Goal: Task Accomplishment & Management: Use online tool/utility

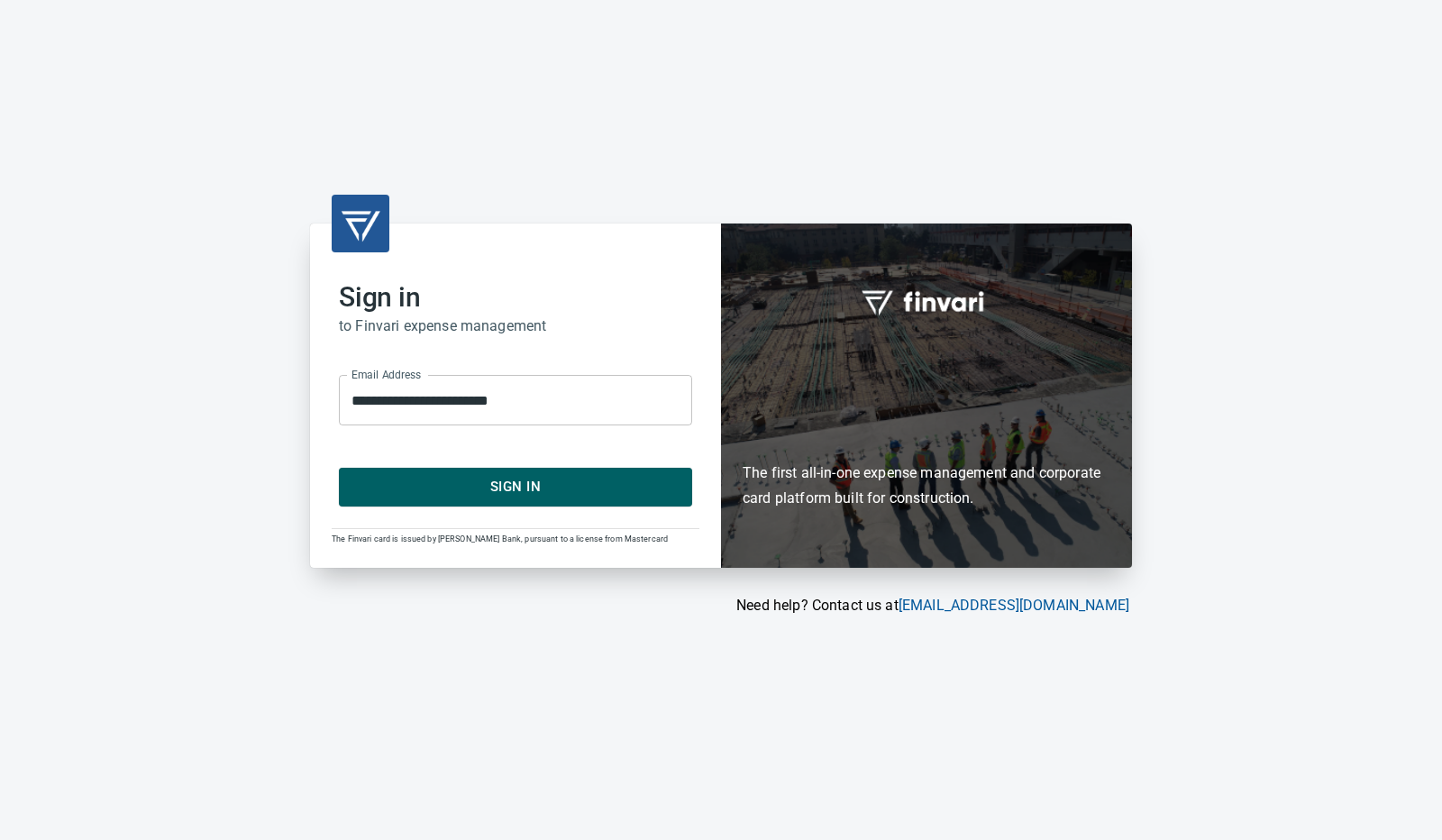
click at [618, 489] on span "Sign In" at bounding box center [515, 487] width 314 height 24
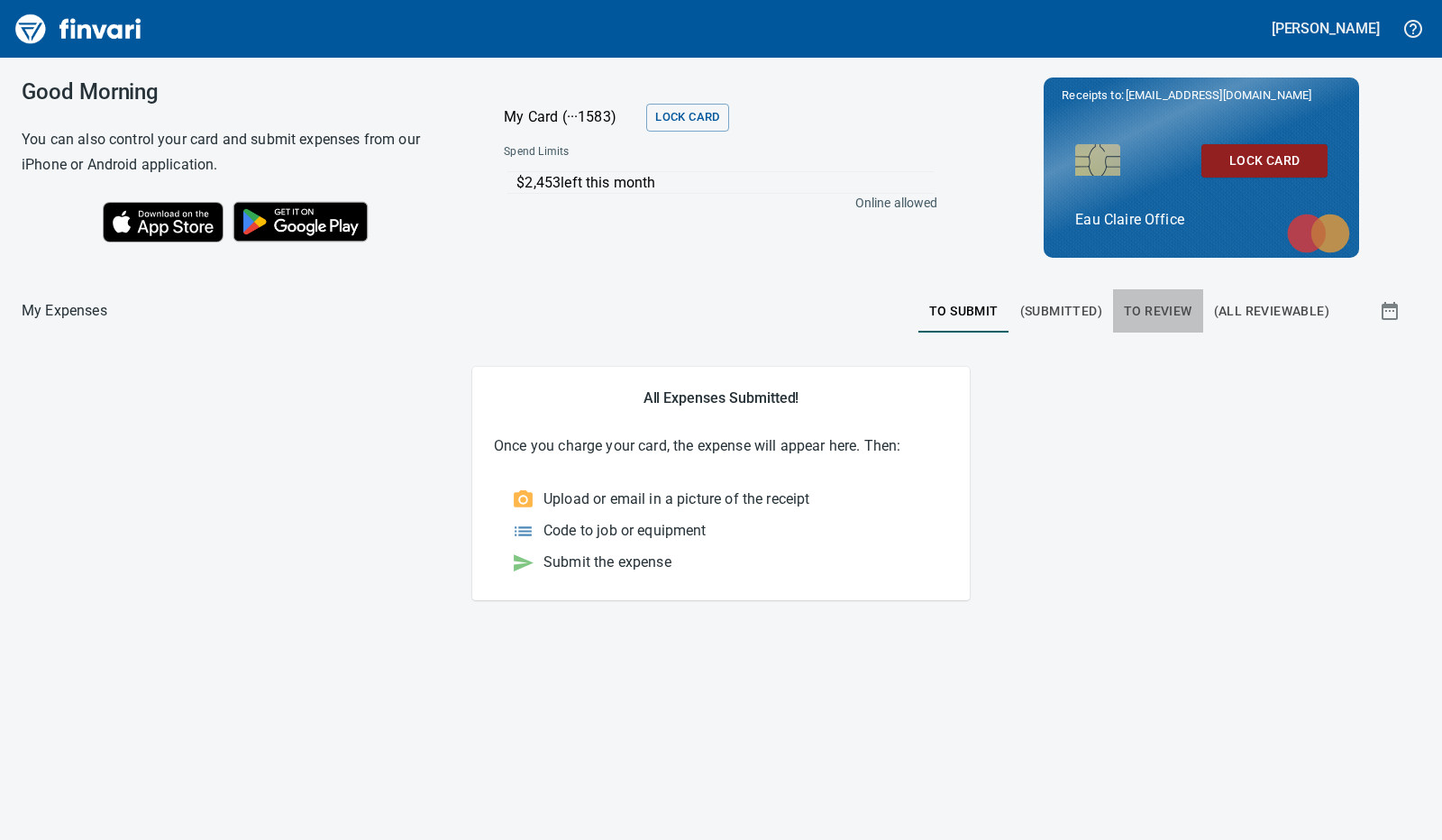
click at [1153, 320] on span "To Review" at bounding box center [1157, 311] width 68 height 23
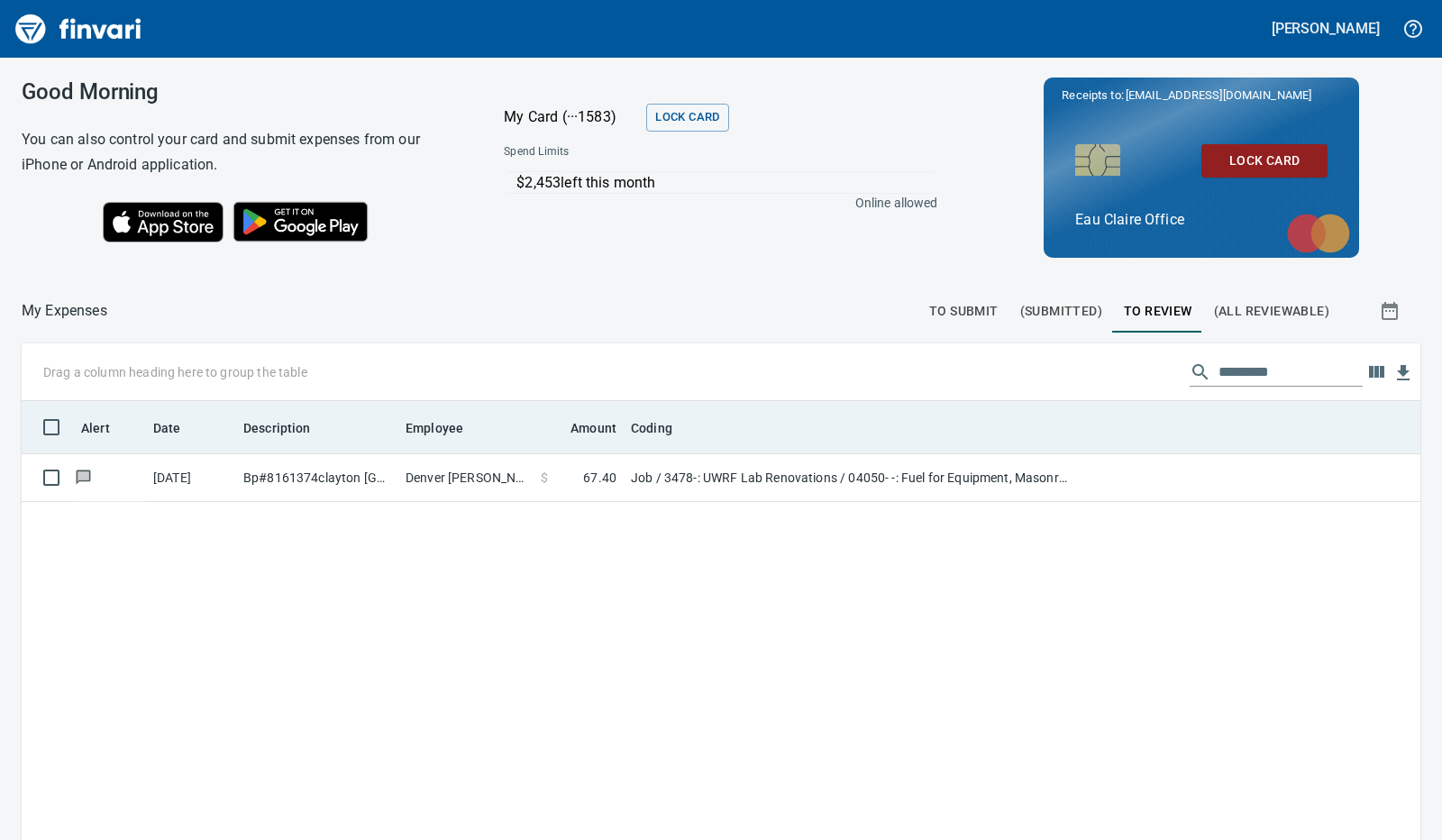
scroll to position [627, 1371]
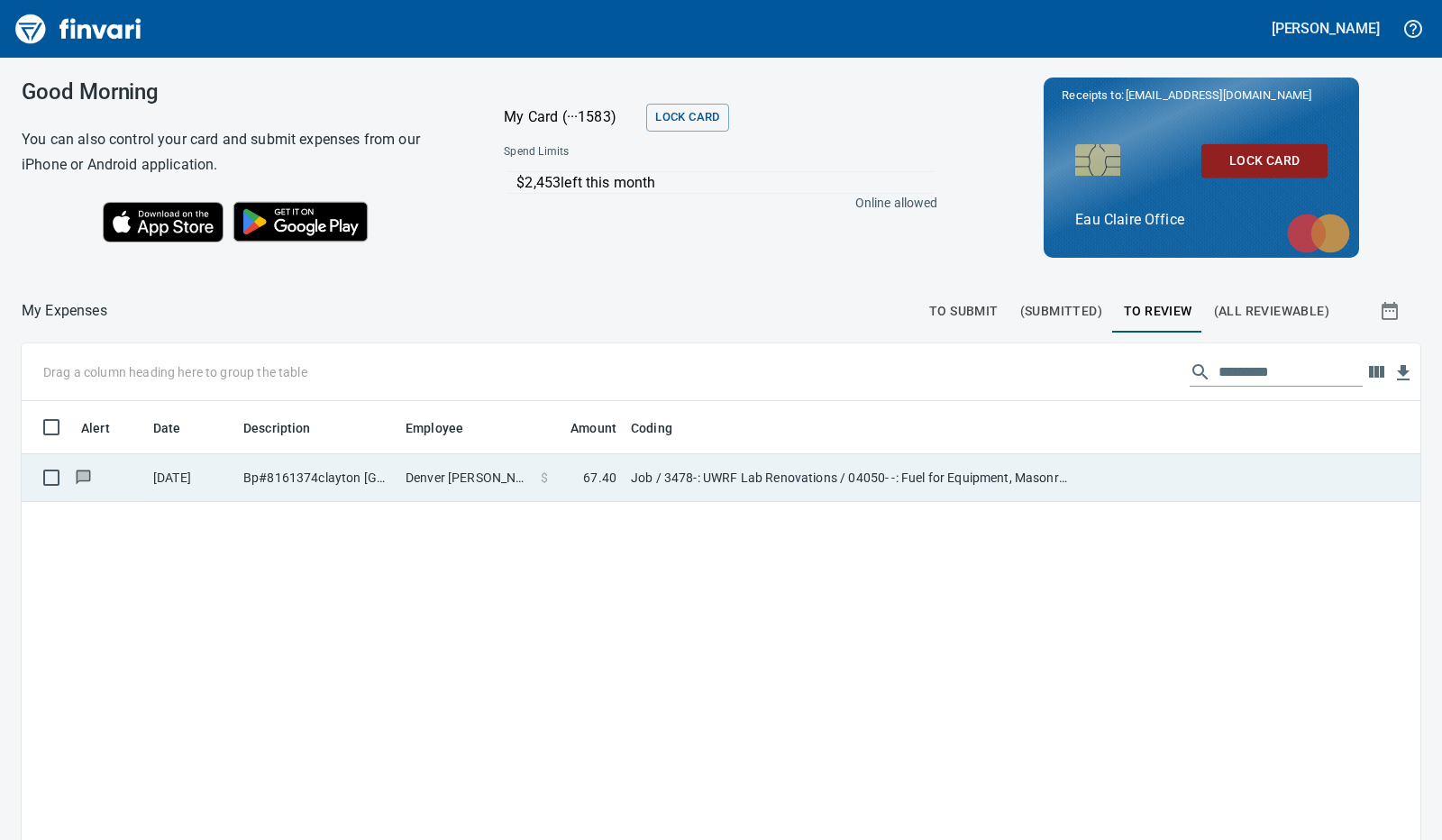
click at [492, 485] on td "Denver Moen" at bounding box center [466, 478] width 135 height 47
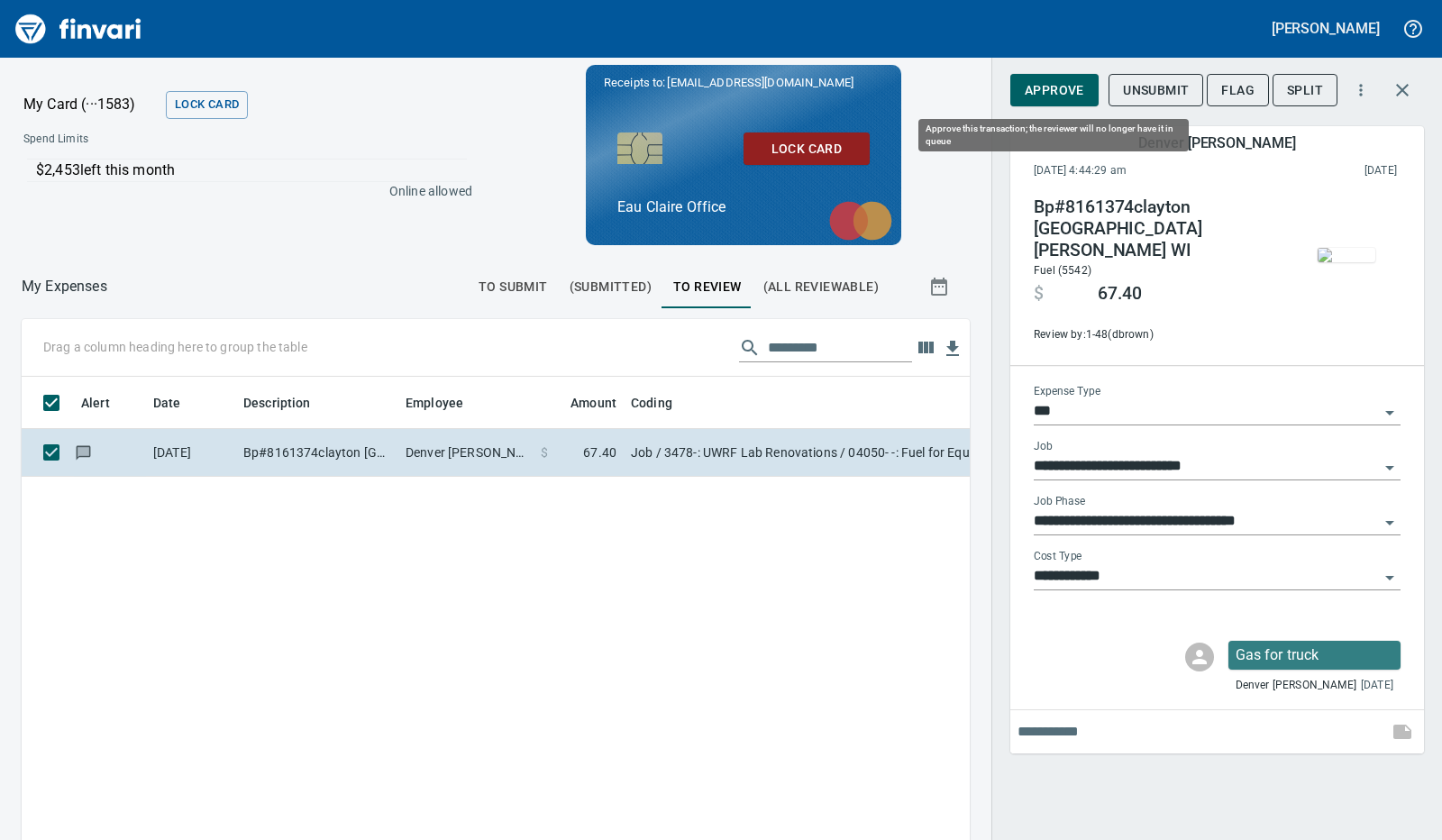
scroll to position [614, 907]
click at [1040, 89] on span "Approve" at bounding box center [1053, 90] width 59 height 23
